Goal: Ask a question

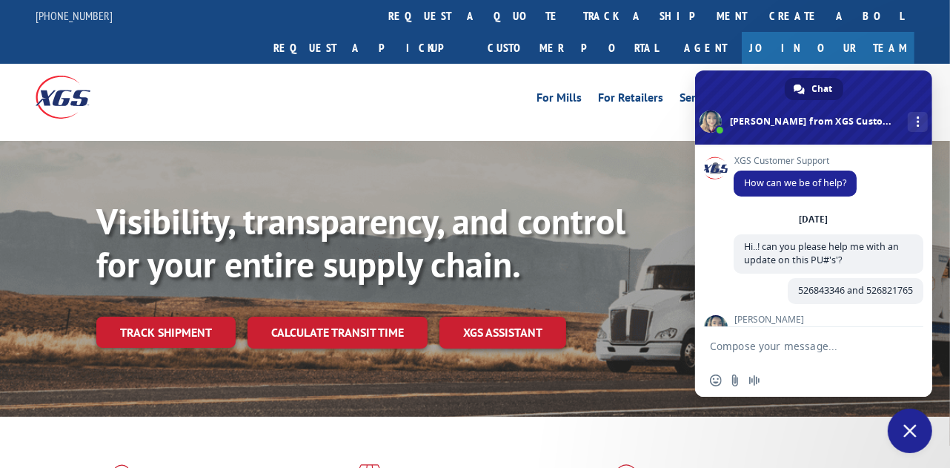
scroll to position [460, 0]
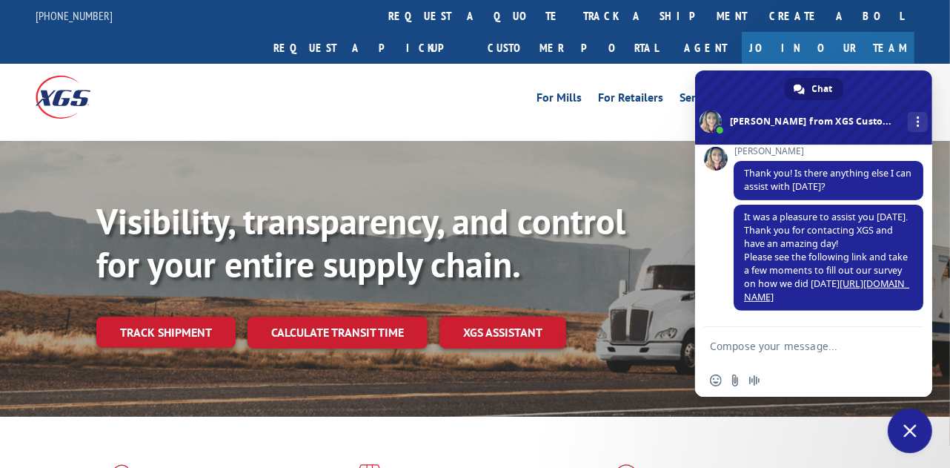
click at [802, 349] on textarea "Compose your message..." at bounding box center [799, 345] width 178 height 37
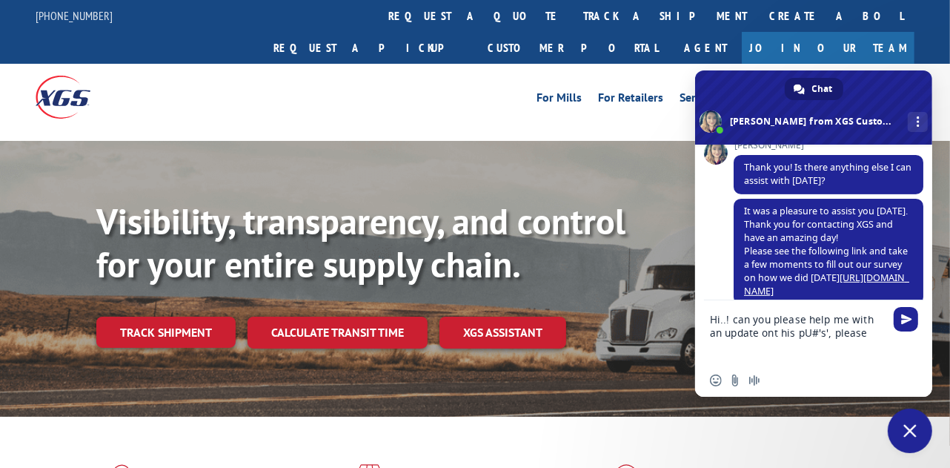
type textarea "Hi..! can you please help me with an update ont his pU#'s', please?"
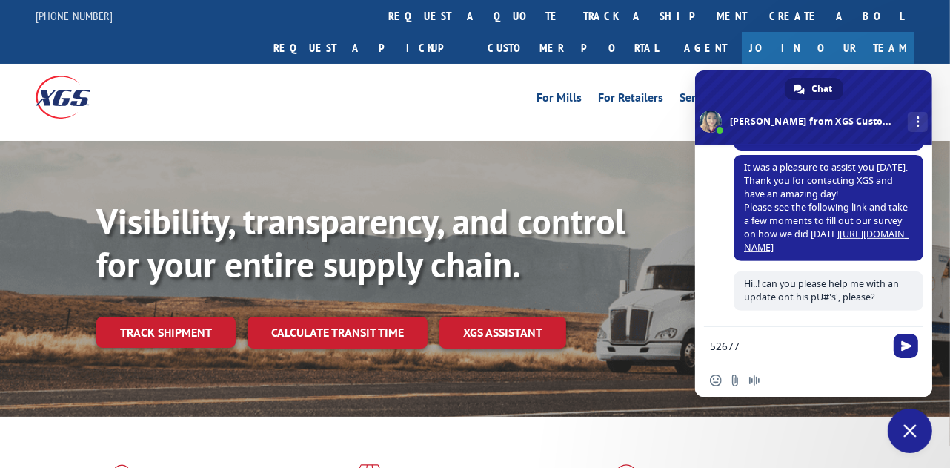
scroll to position [511, 0]
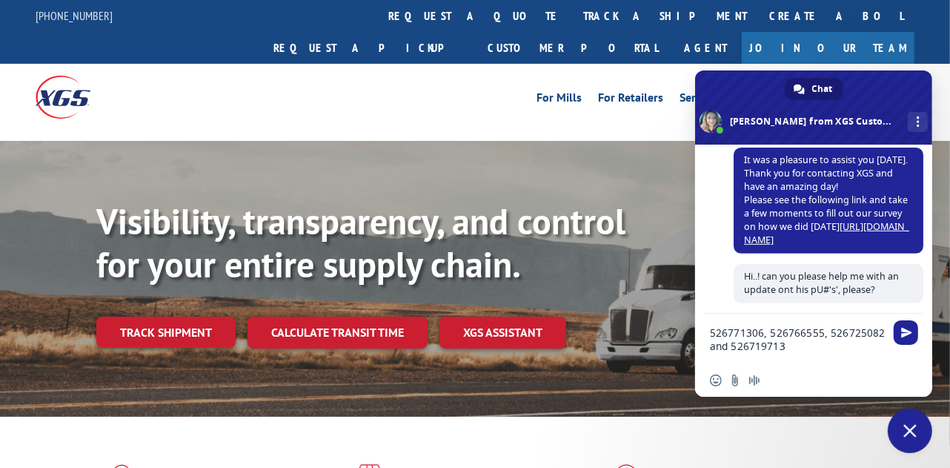
type textarea "526771306, 526766555, 526725082 and 526719713."
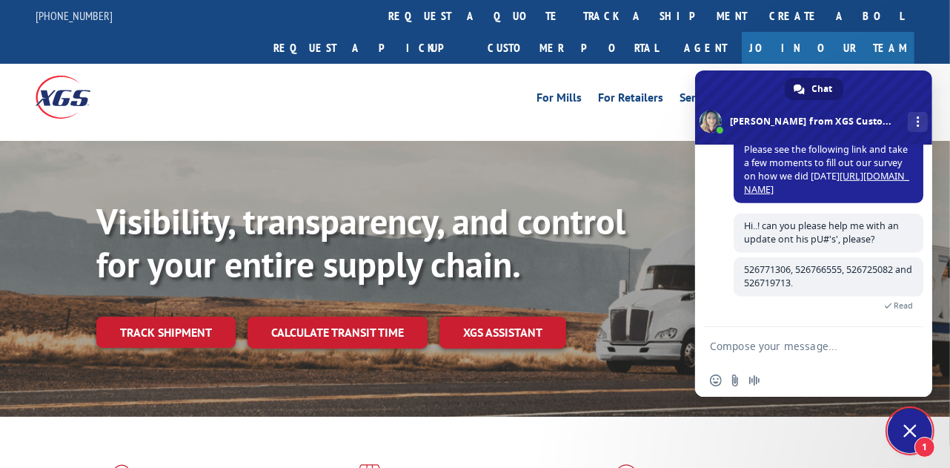
scroll to position [623, 0]
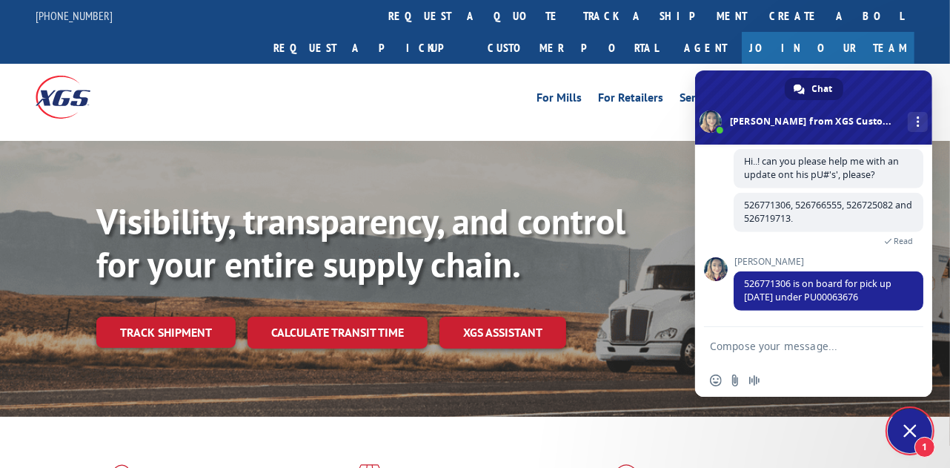
drag, startPoint x: 223, startPoint y: 436, endPoint x: 224, endPoint y: 402, distance: 33.4
click at [851, 295] on span "526771306 is on board for pick up [DATE] under PU00063676" at bounding box center [817, 290] width 147 height 26
copy span "PU00063676"
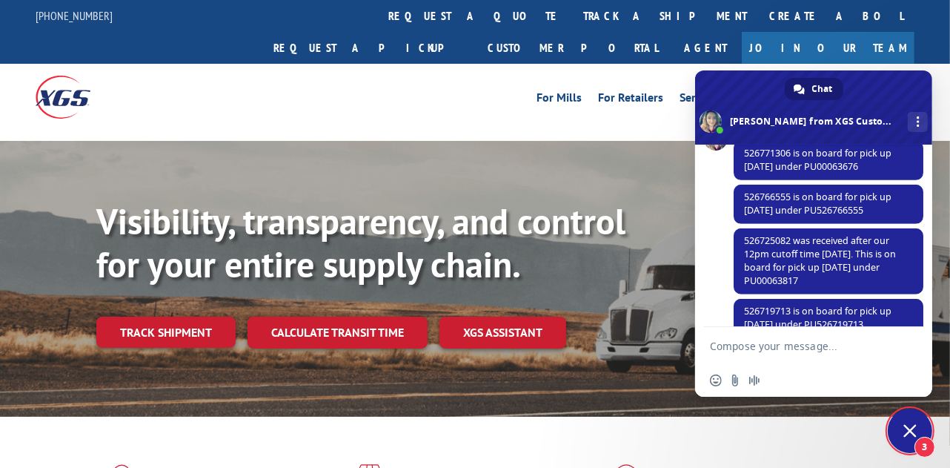
scroll to position [788, 0]
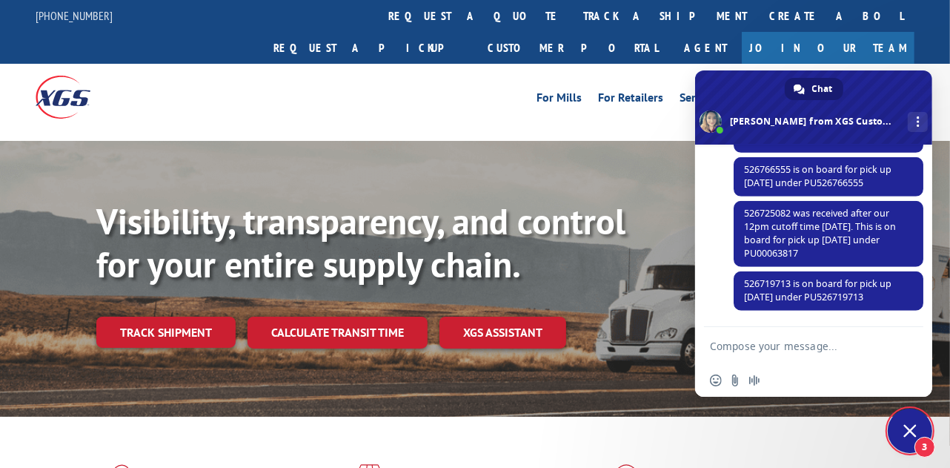
click at [830, 345] on textarea "Compose your message..." at bounding box center [799, 345] width 178 height 37
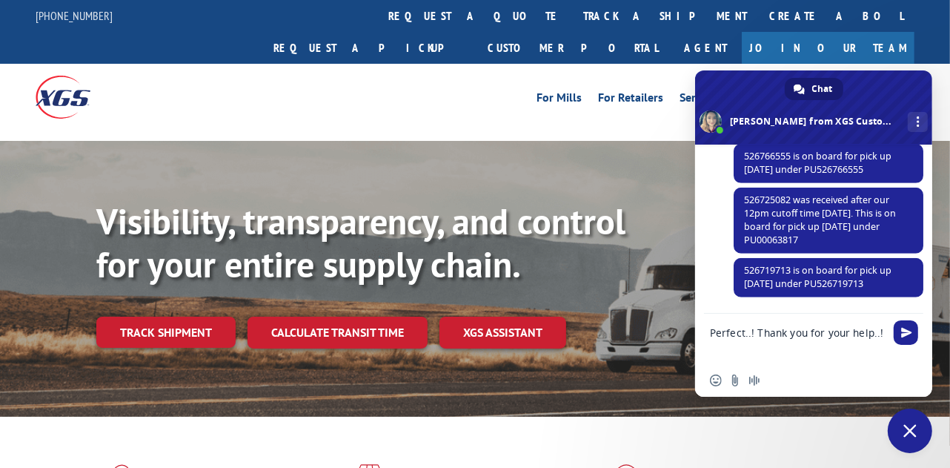
type textarea "Perfect..! Thank you for your help..!!"
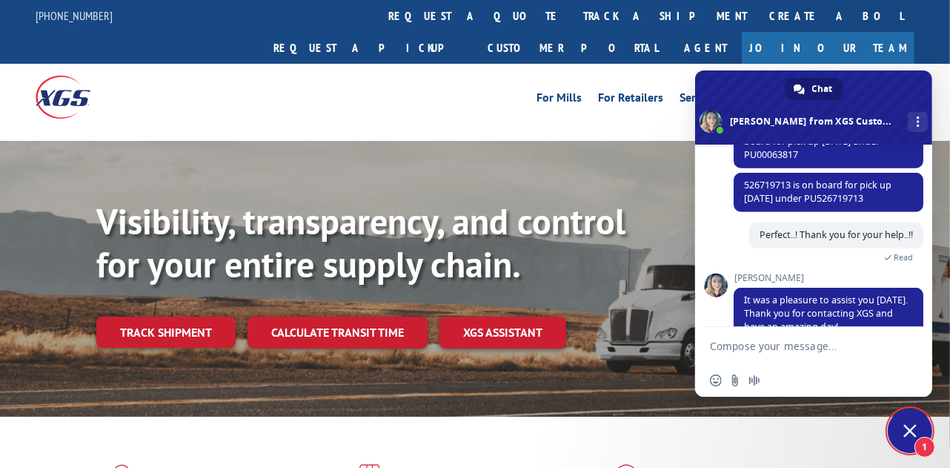
scroll to position [960, 0]
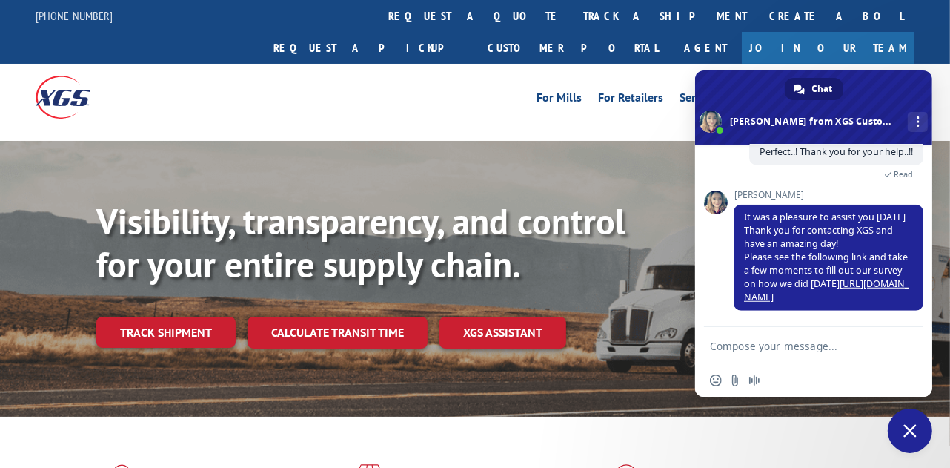
drag, startPoint x: 219, startPoint y: 448, endPoint x: 219, endPoint y: 432, distance: 16.3
